Goal: Task Accomplishment & Management: Use online tool/utility

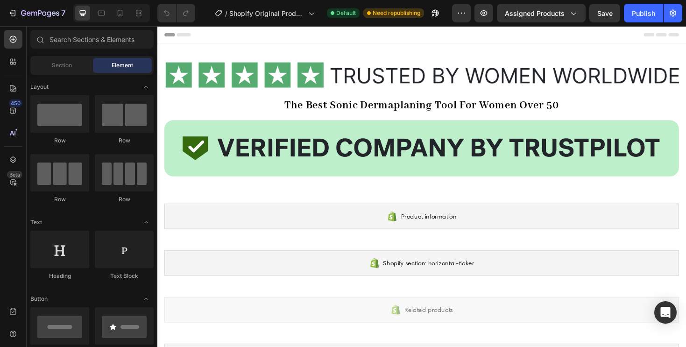
click at [446, 21] on div "/ Shopify Original Product Template Default Need republishing" at bounding box center [328, 13] width 250 height 19
click at [456, 20] on button "button" at bounding box center [461, 13] width 19 height 19
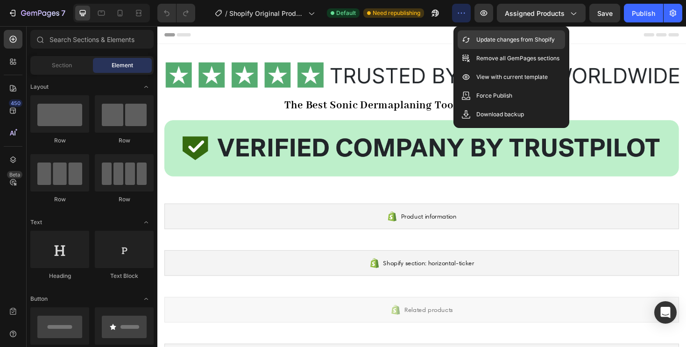
click at [484, 39] on p "Update changes from Shopify" at bounding box center [516, 39] width 78 height 9
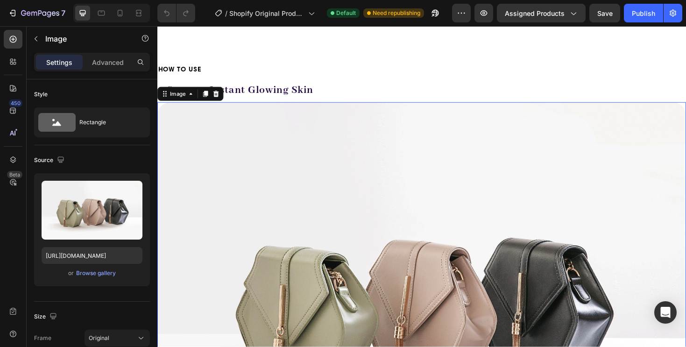
scroll to position [1710, 0]
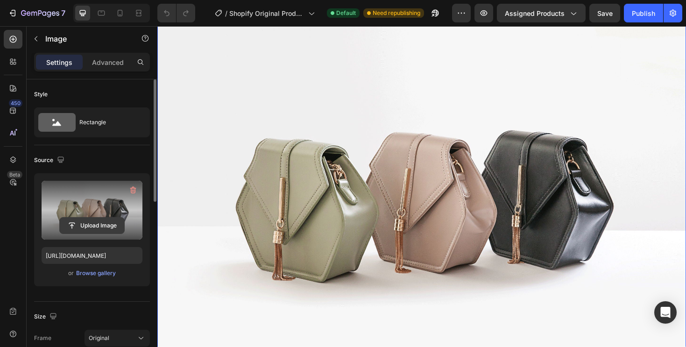
click at [98, 221] on input "file" at bounding box center [92, 226] width 64 height 16
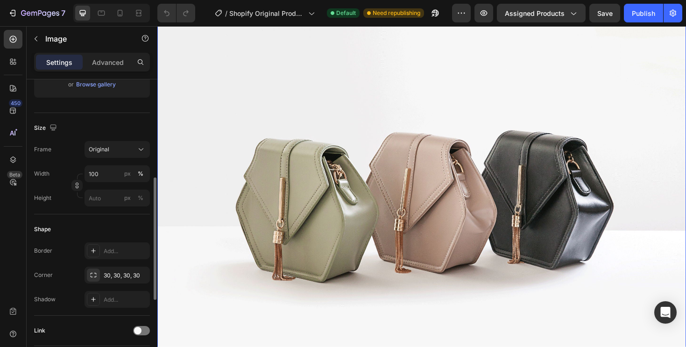
scroll to position [186, 0]
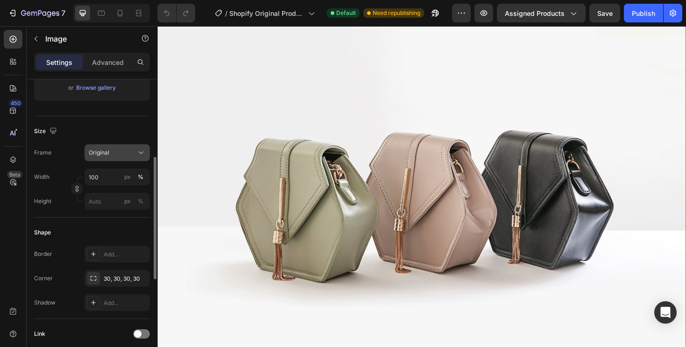
click at [104, 159] on button "Original" at bounding box center [117, 152] width 65 height 17
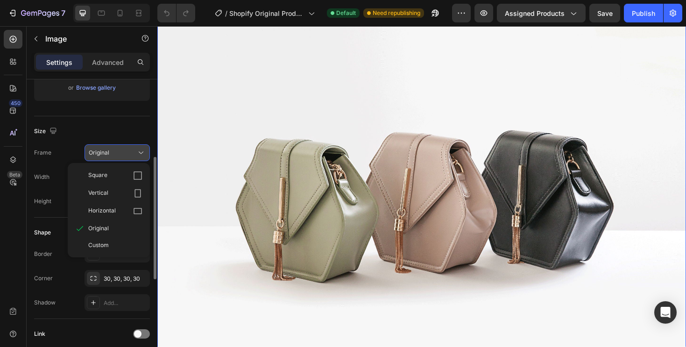
click at [104, 151] on span "Original" at bounding box center [99, 153] width 21 height 8
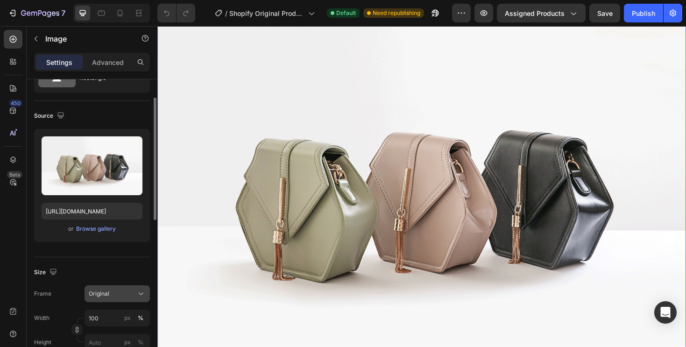
scroll to position [0, 0]
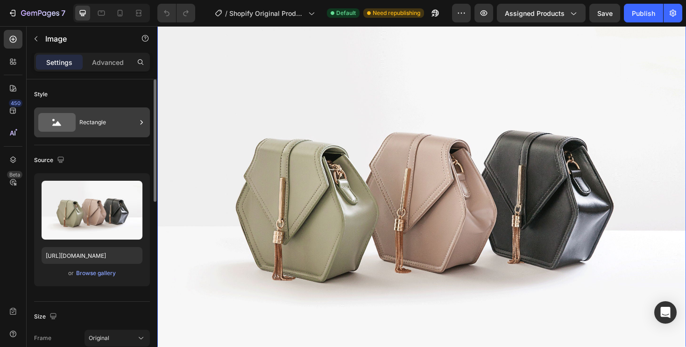
click at [88, 118] on div "Rectangle" at bounding box center [107, 122] width 57 height 21
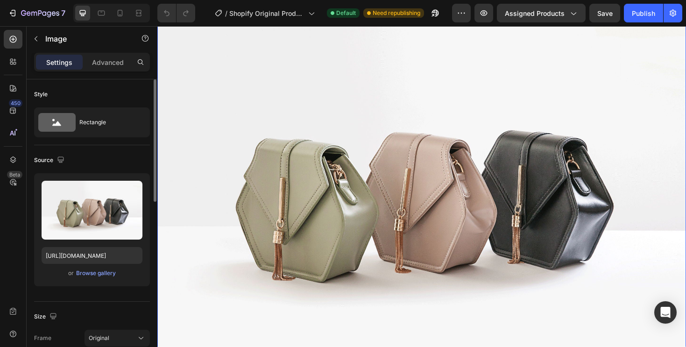
click at [93, 93] on div "Style" at bounding box center [92, 94] width 116 height 15
click at [101, 64] on p "Advanced" at bounding box center [108, 62] width 32 height 10
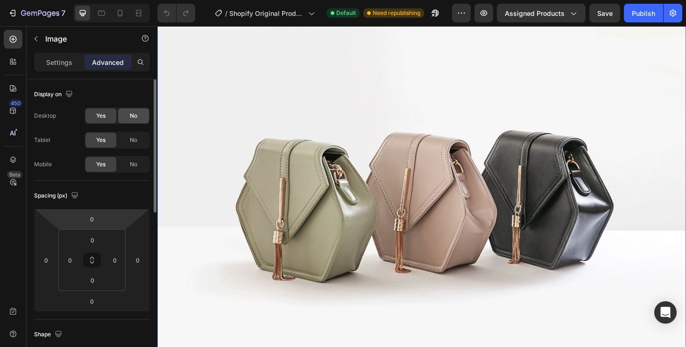
click at [133, 121] on div "No" at bounding box center [133, 115] width 31 height 15
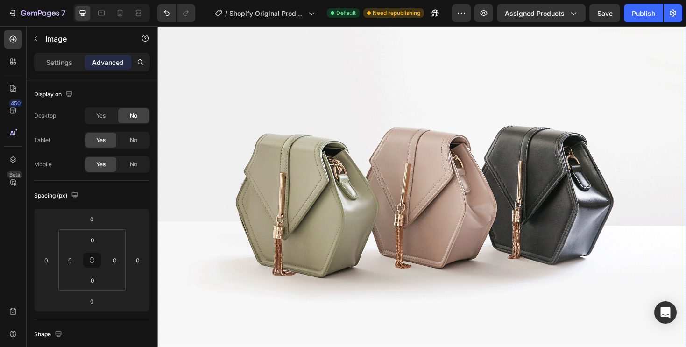
scroll to position [1743, 0]
click at [227, 198] on img at bounding box center [437, 198] width 561 height 421
click at [134, 118] on span "No" at bounding box center [133, 116] width 7 height 8
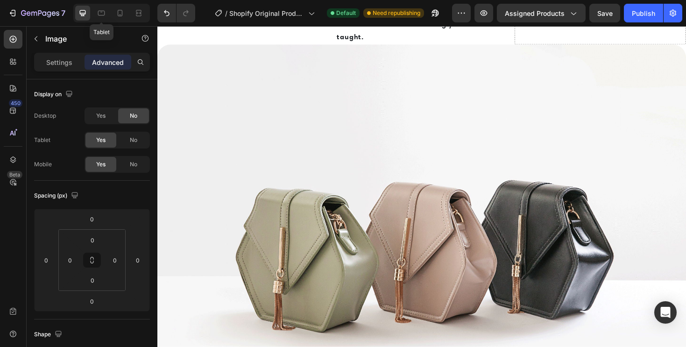
click at [105, 0] on div "7 Tablet / Shopify Original Product Template Default Need republishing Preview …" at bounding box center [343, 13] width 686 height 27
click at [105, 6] on div at bounding box center [101, 13] width 15 height 15
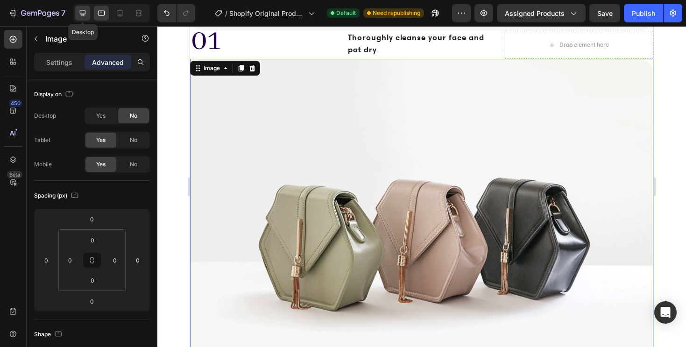
click at [84, 14] on icon at bounding box center [83, 13] width 6 height 6
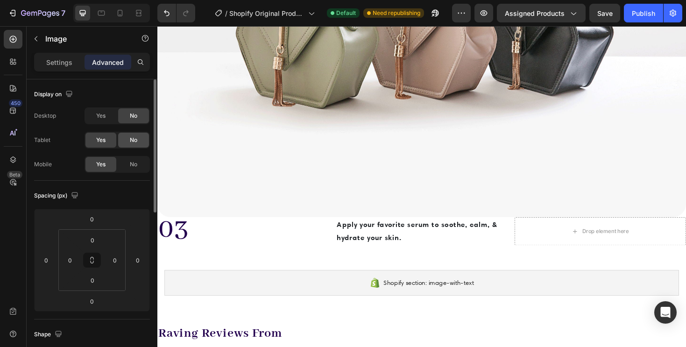
scroll to position [1978, 0]
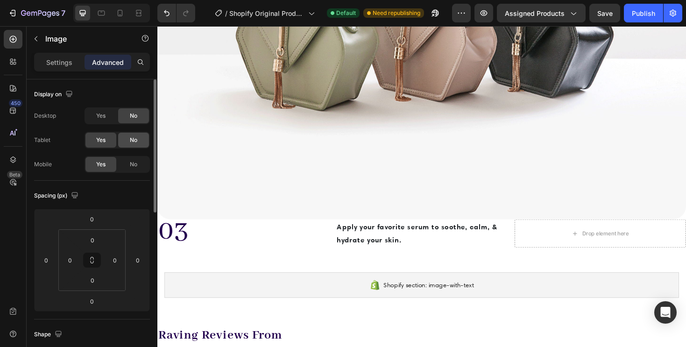
click at [130, 141] on span "No" at bounding box center [133, 140] width 7 height 8
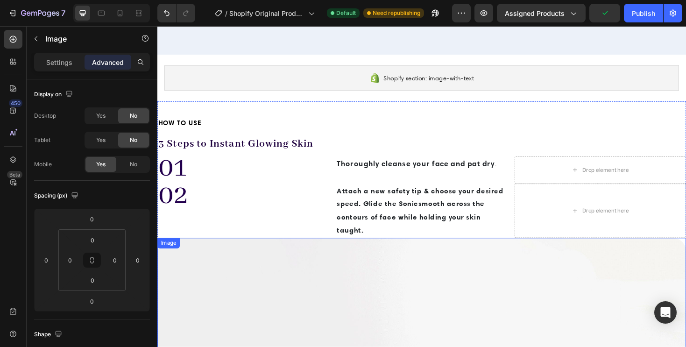
scroll to position [1522, 0]
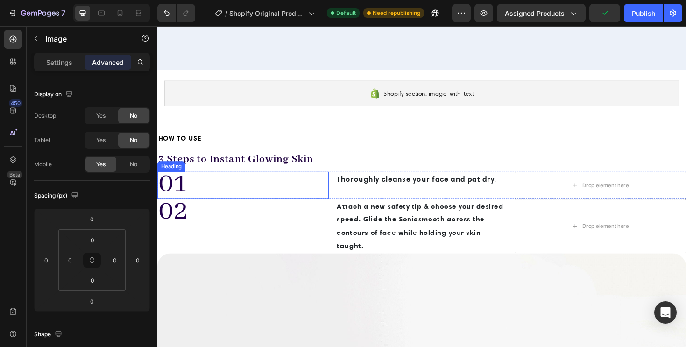
click at [273, 194] on h2 "01" at bounding box center [248, 195] width 182 height 29
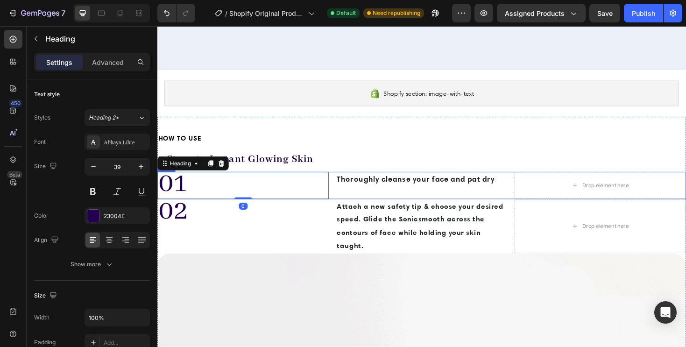
click at [341, 206] on div "01 Heading 0 Thoroughly cleanse your face and pat dry . Text Block Drop element…" at bounding box center [437, 195] width 561 height 29
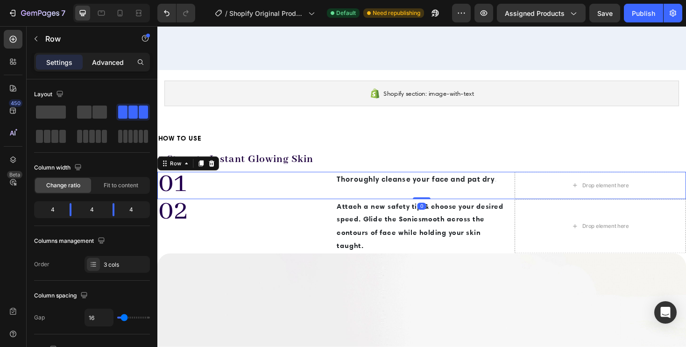
click at [103, 55] on div "Advanced" at bounding box center [108, 62] width 47 height 15
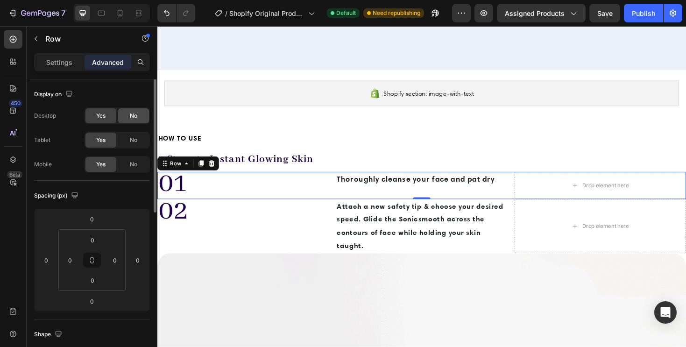
click at [136, 118] on span "No" at bounding box center [133, 116] width 7 height 8
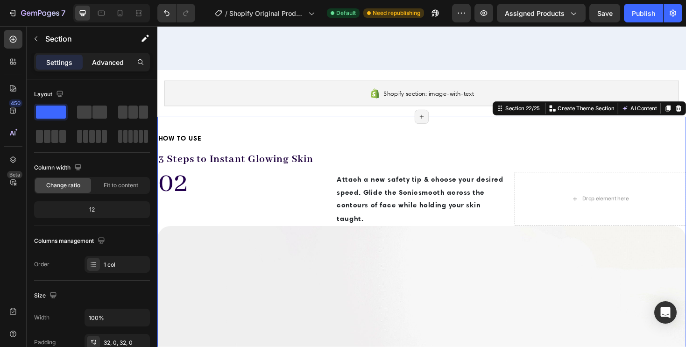
click at [116, 58] on p "Advanced" at bounding box center [108, 62] width 32 height 10
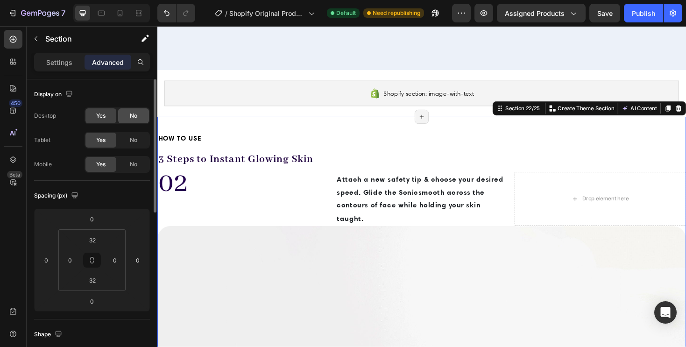
click at [130, 115] on span "No" at bounding box center [133, 116] width 7 height 8
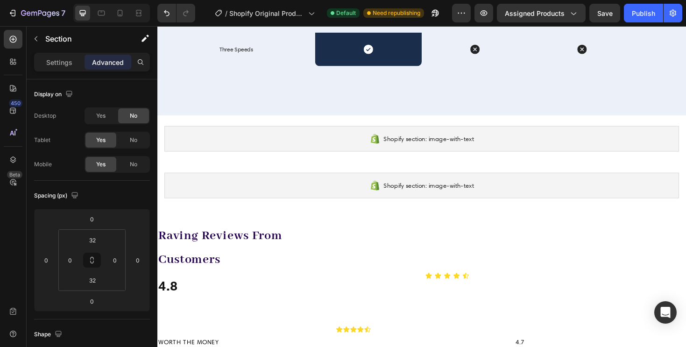
scroll to position [1473, 0]
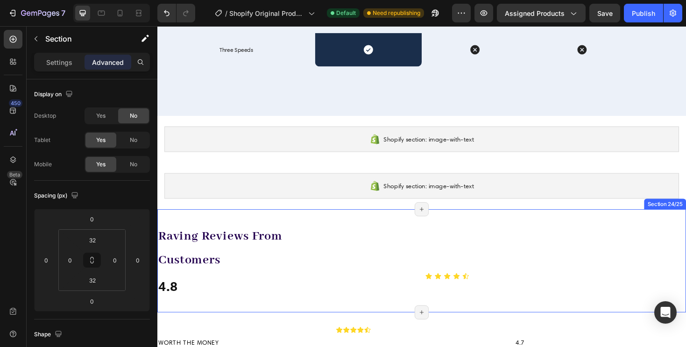
click at [287, 228] on div "Raving Reviews From Customers Heading 4.8 Heading Icon Icon Icon Icon Icon Icon…" at bounding box center [437, 275] width 561 height 109
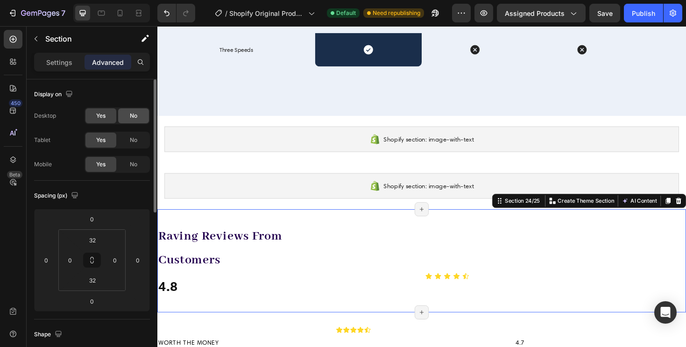
click at [132, 119] on span "No" at bounding box center [133, 116] width 7 height 8
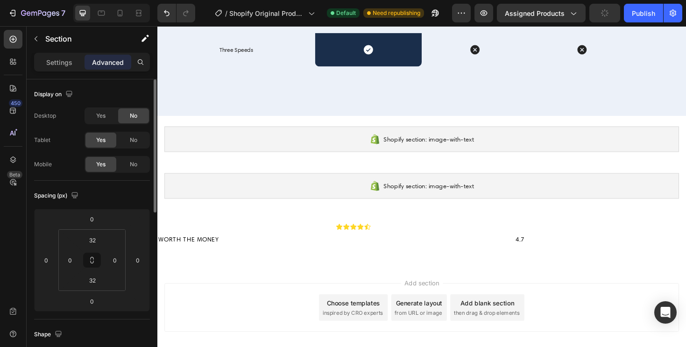
click at [130, 132] on div "Yes No" at bounding box center [117, 140] width 65 height 17
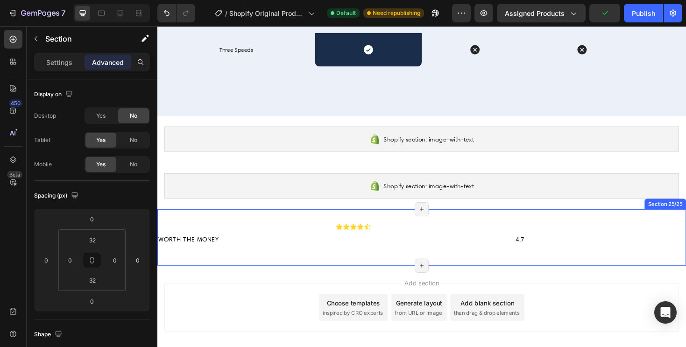
click at [288, 278] on div "WORTH THE MONEY Heading Icon Icon Icon Icon Icon Icon List 4.7 Heading Section …" at bounding box center [437, 251] width 561 height 60
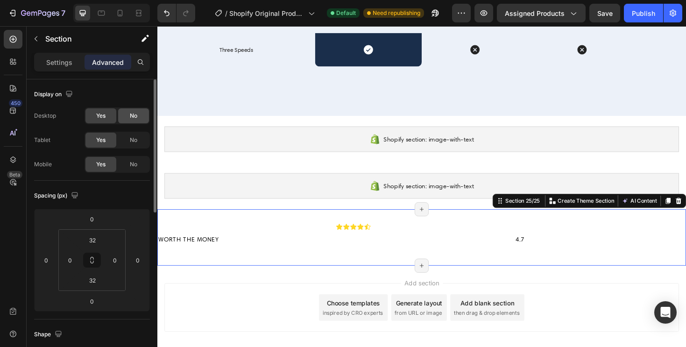
click at [136, 122] on div "No" at bounding box center [133, 115] width 31 height 15
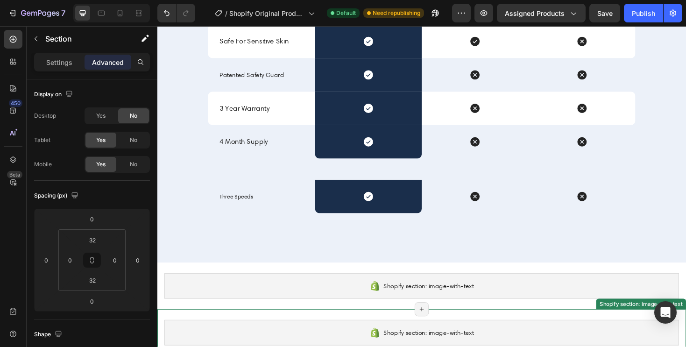
scroll to position [1287, 0]
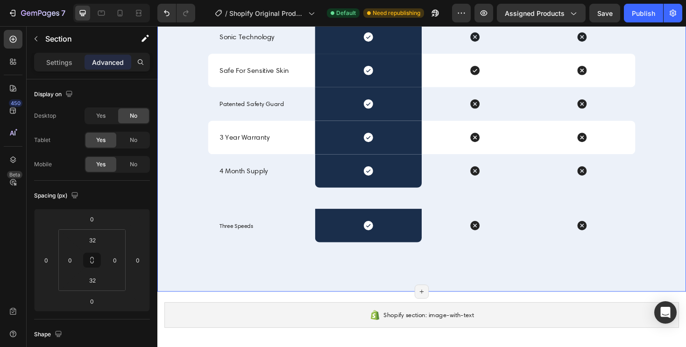
click at [192, 261] on div "SONIC TECHNOLOGY Text Block Stop Giving Your Skin a Hard Time & Start Treating …" at bounding box center [437, 65] width 547 height 441
click at [135, 113] on span "No" at bounding box center [133, 116] width 7 height 8
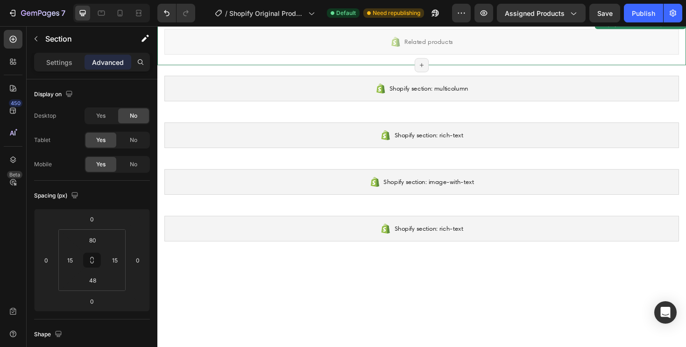
scroll to position [0, 0]
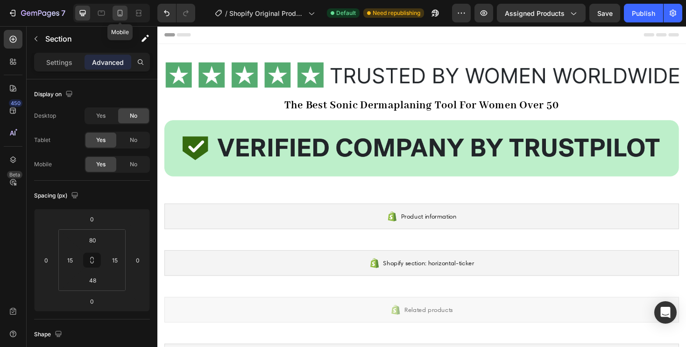
click at [114, 14] on div at bounding box center [120, 13] width 15 height 15
type input "40"
type input "0"
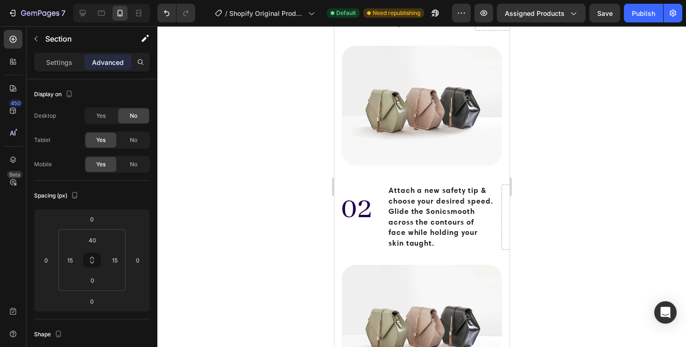
scroll to position [1639, 0]
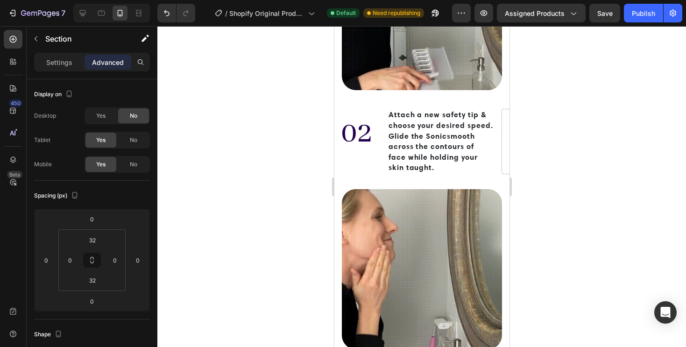
scroll to position [1873, 0]
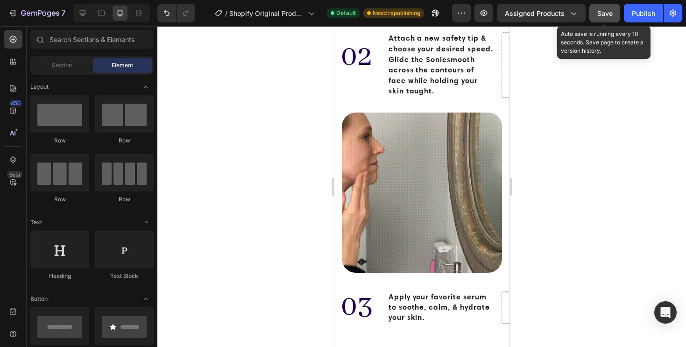
click at [602, 14] on span "Save" at bounding box center [605, 13] width 15 height 8
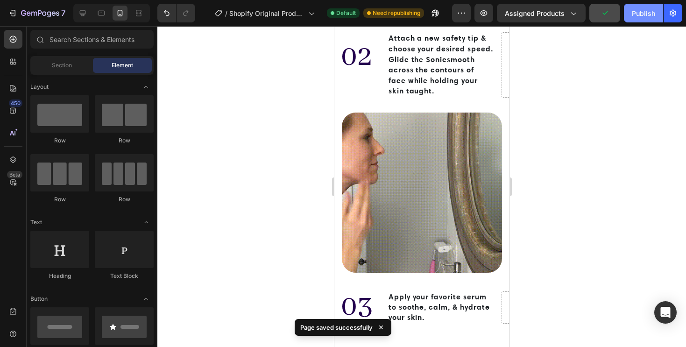
click at [634, 14] on div "Publish" at bounding box center [643, 13] width 23 height 10
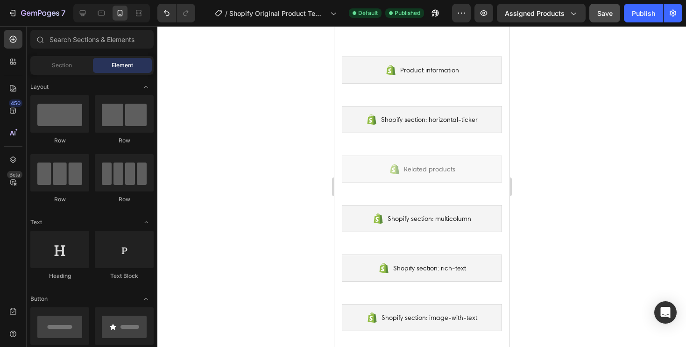
scroll to position [0, 0]
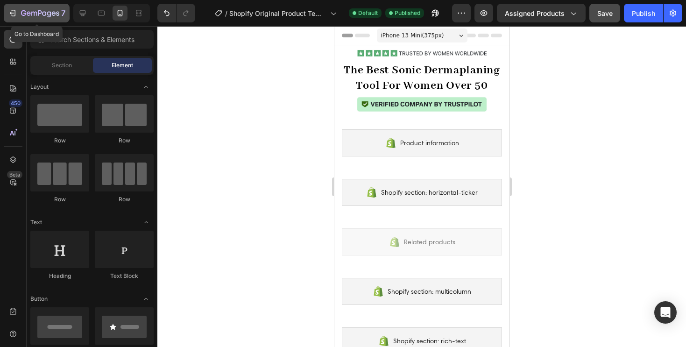
click at [14, 16] on icon "button" at bounding box center [12, 12] width 9 height 9
